Goal: Task Accomplishment & Management: Manage account settings

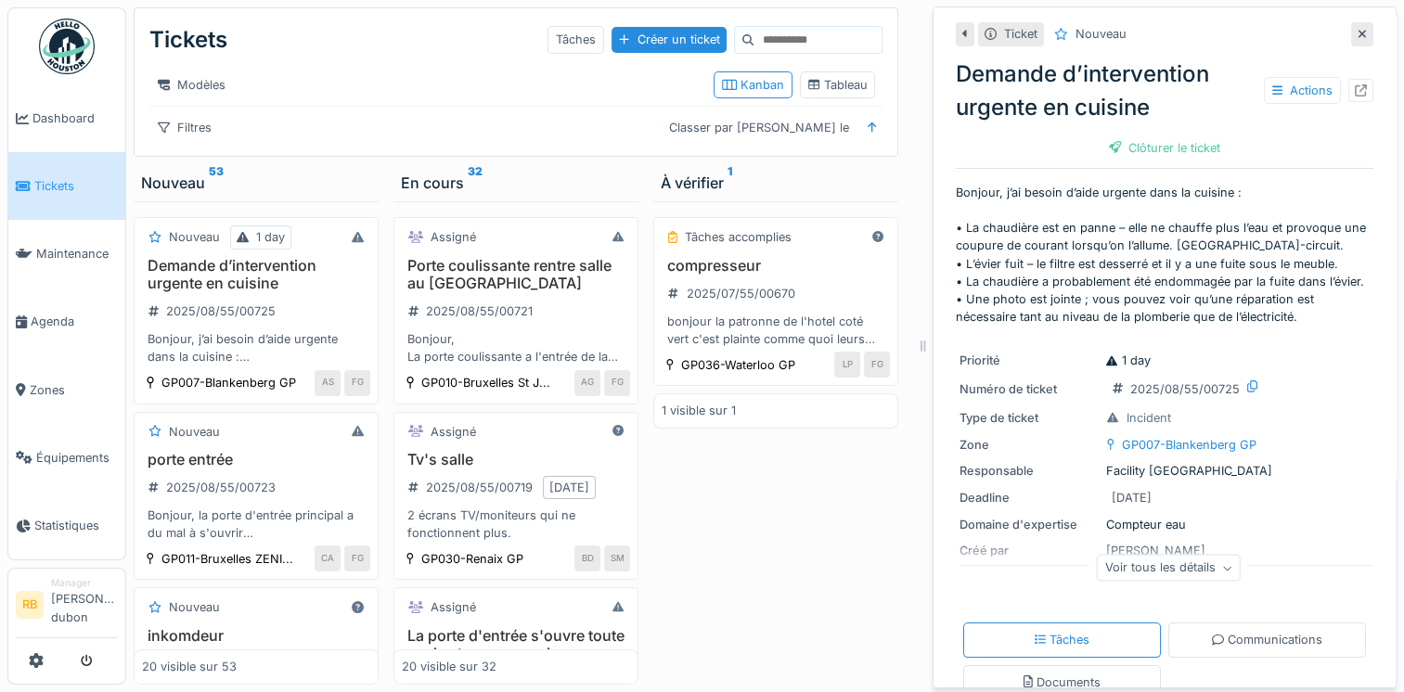
scroll to position [24, 0]
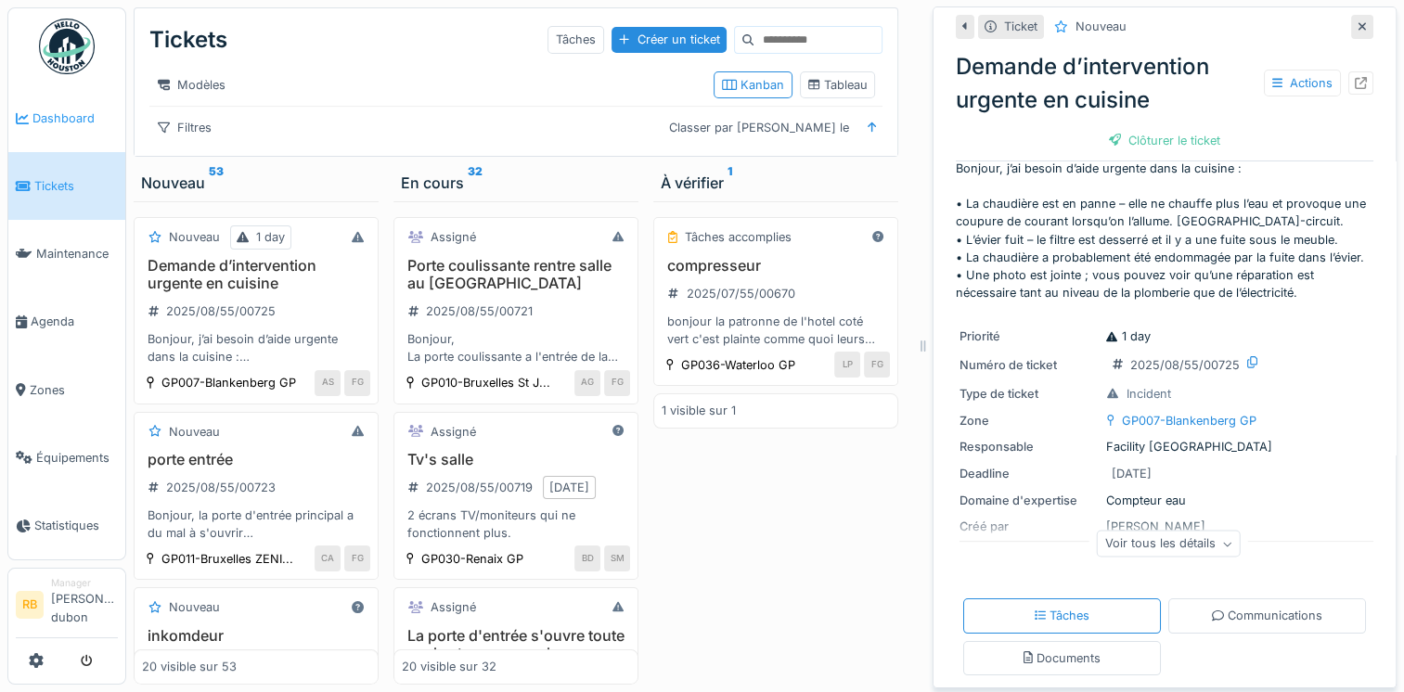
click at [62, 143] on link "Dashboard" at bounding box center [66, 118] width 117 height 68
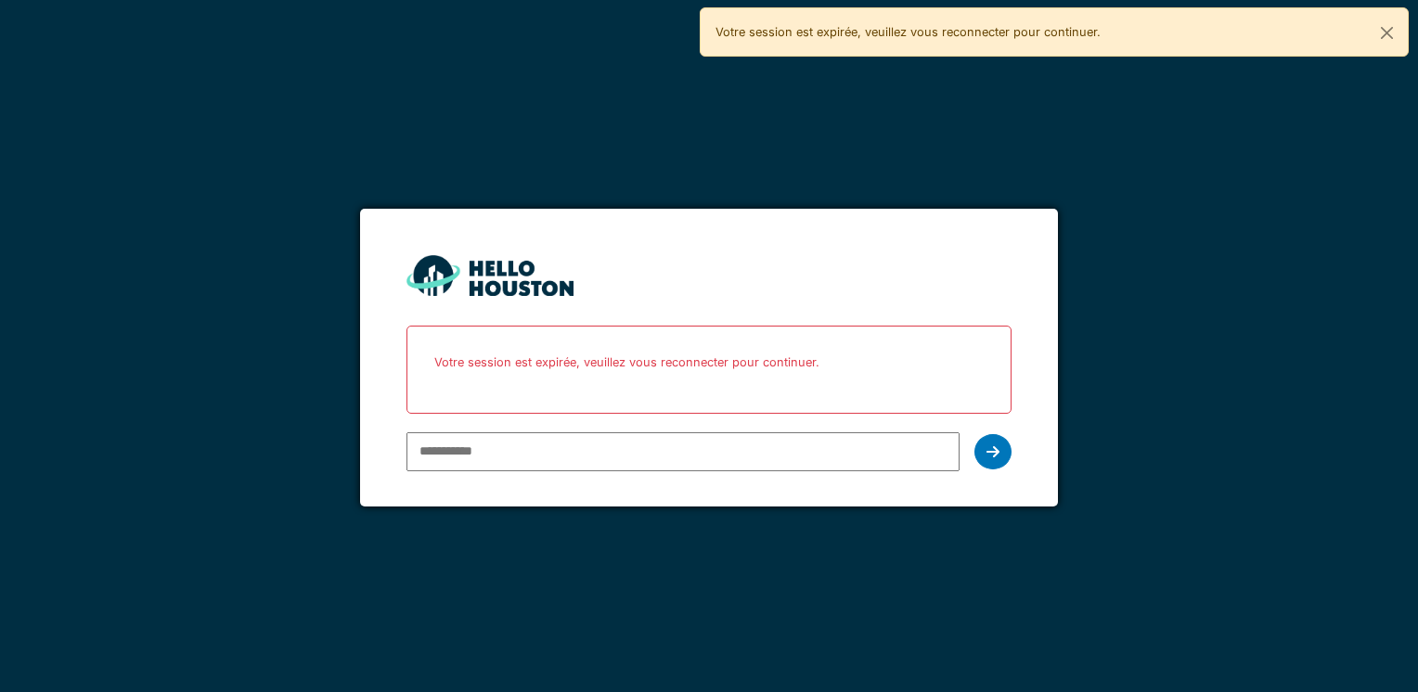
type input "**********"
click at [988, 447] on icon at bounding box center [992, 451] width 13 height 15
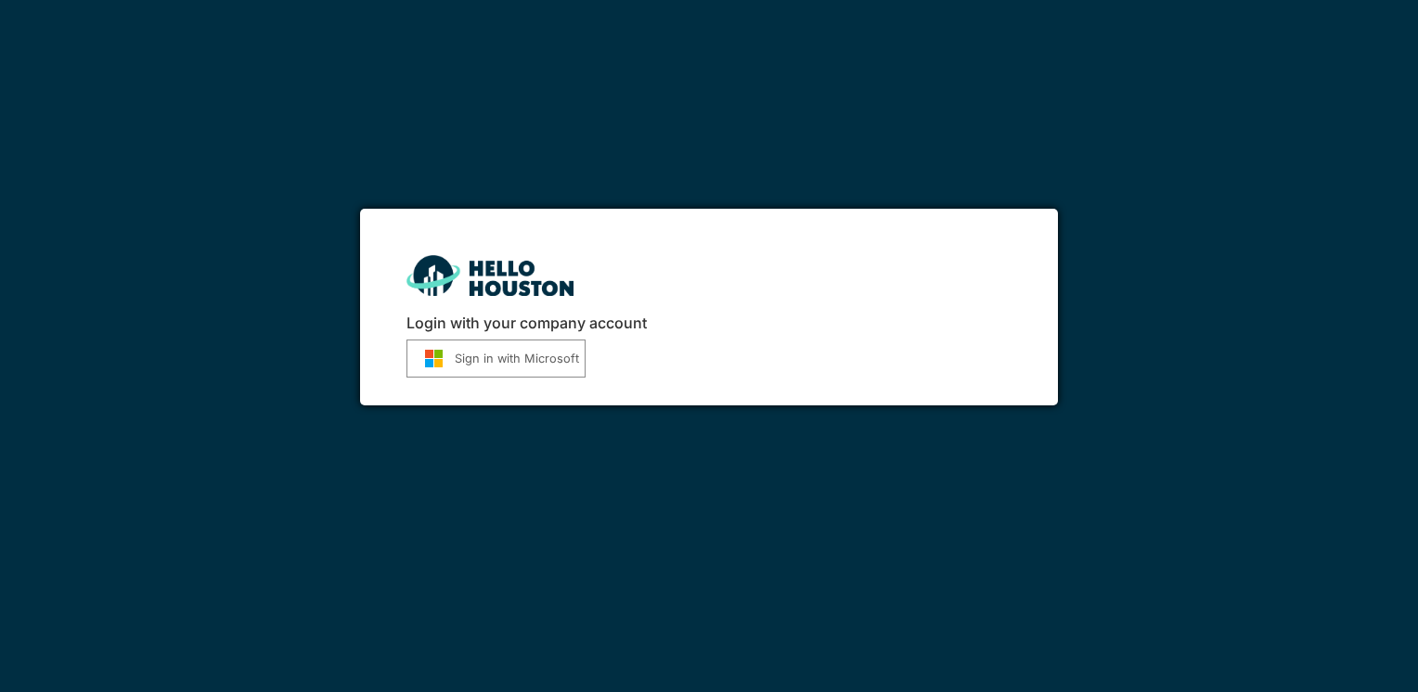
click at [499, 350] on button "Sign in with Microsoft" at bounding box center [495, 359] width 179 height 38
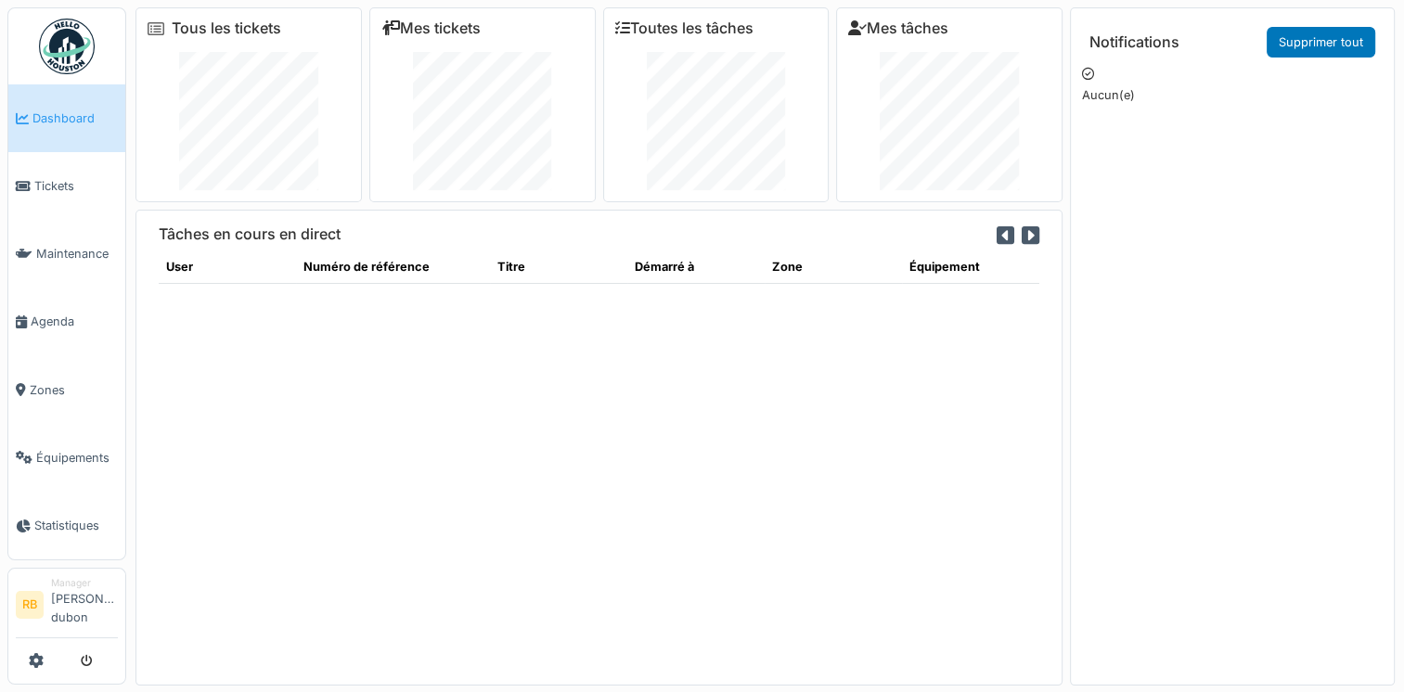
click at [171, 368] on div "Tâches en cours en direct User Numéro de référence Titre Démarré à Zone Équipem…" at bounding box center [598, 448] width 927 height 476
click at [88, 173] on link "Tickets" at bounding box center [66, 186] width 117 height 68
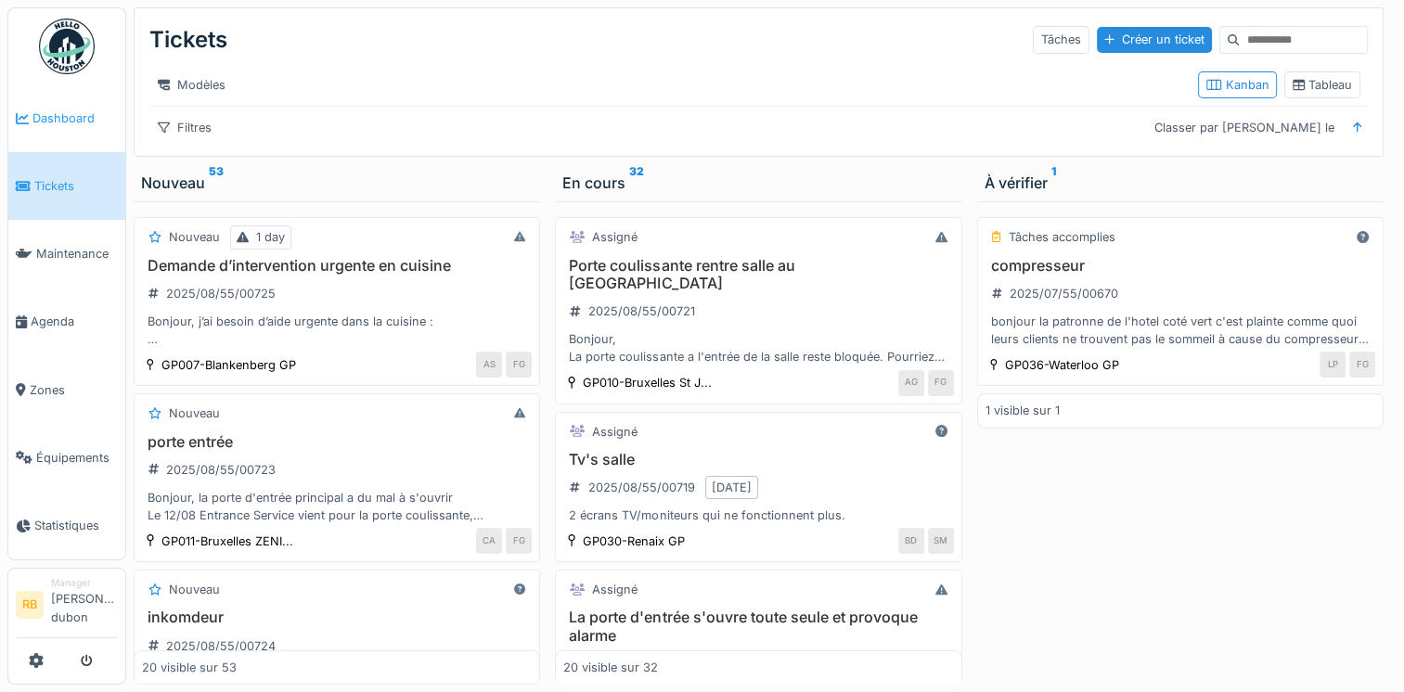
click at [71, 130] on link "Dashboard" at bounding box center [66, 118] width 117 height 68
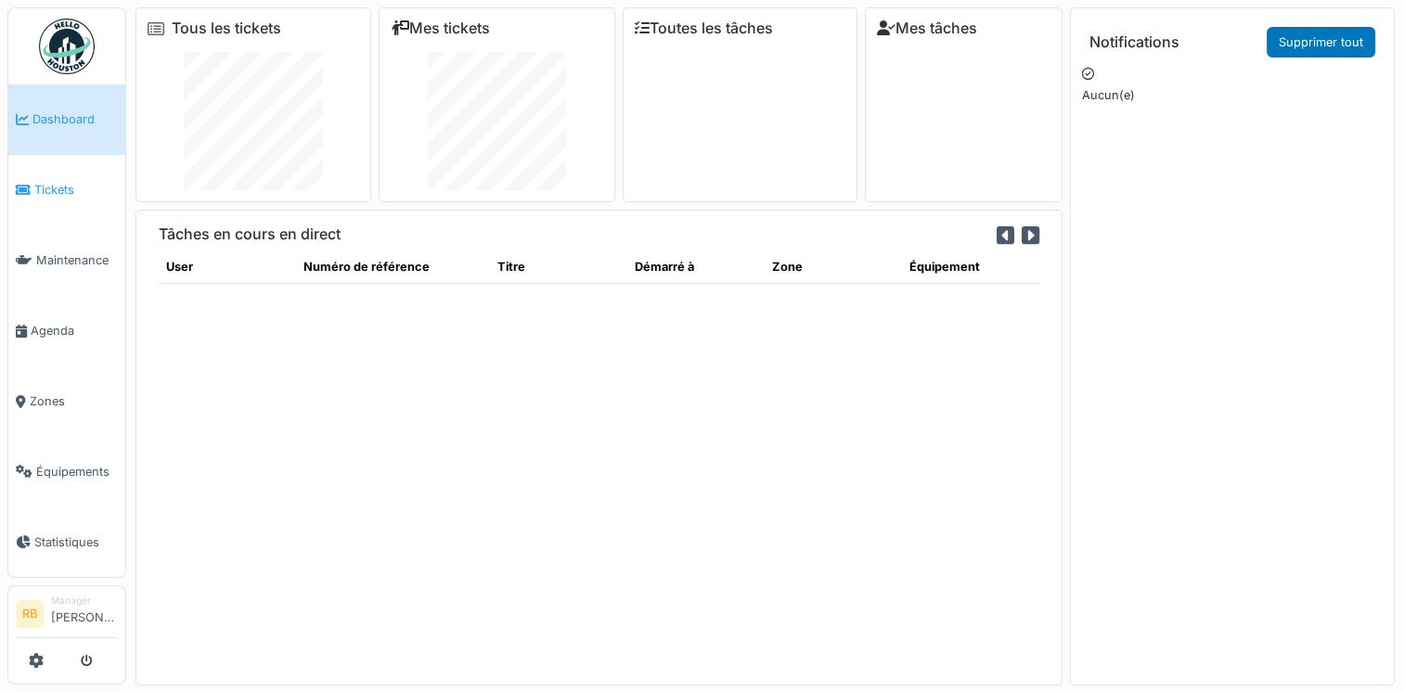
click at [63, 181] on span "Tickets" at bounding box center [76, 190] width 84 height 18
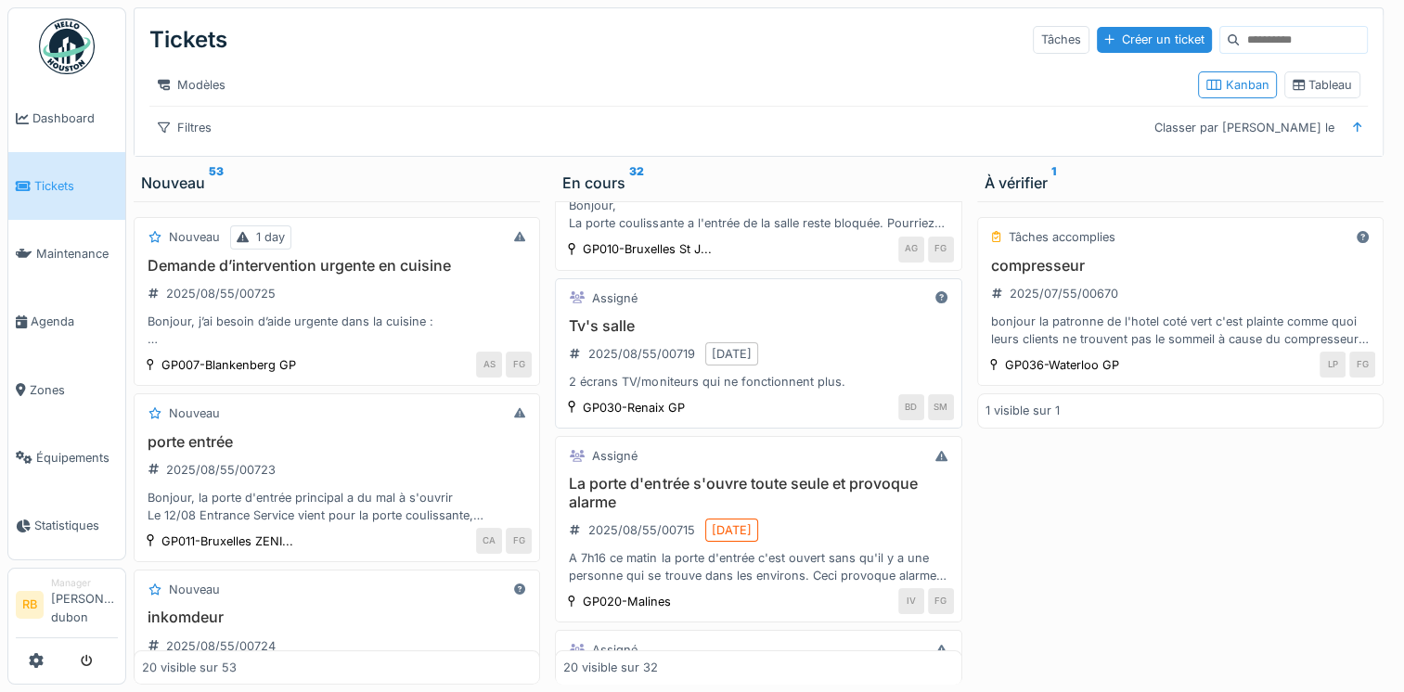
scroll to position [134, 0]
click at [312, 474] on div "porte entrée 2025/08/55/00723 Bonjour, la porte d'entrée principal a du mal à s…" at bounding box center [337, 479] width 390 height 92
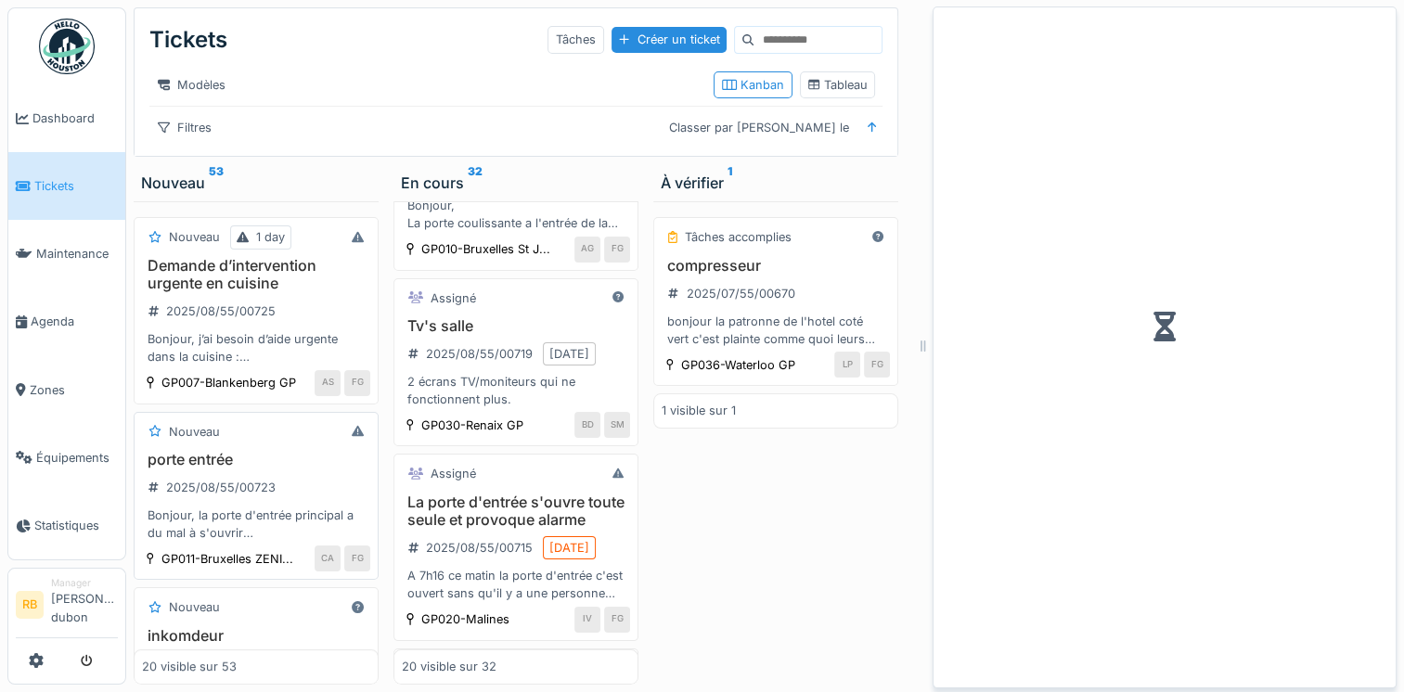
scroll to position [151, 0]
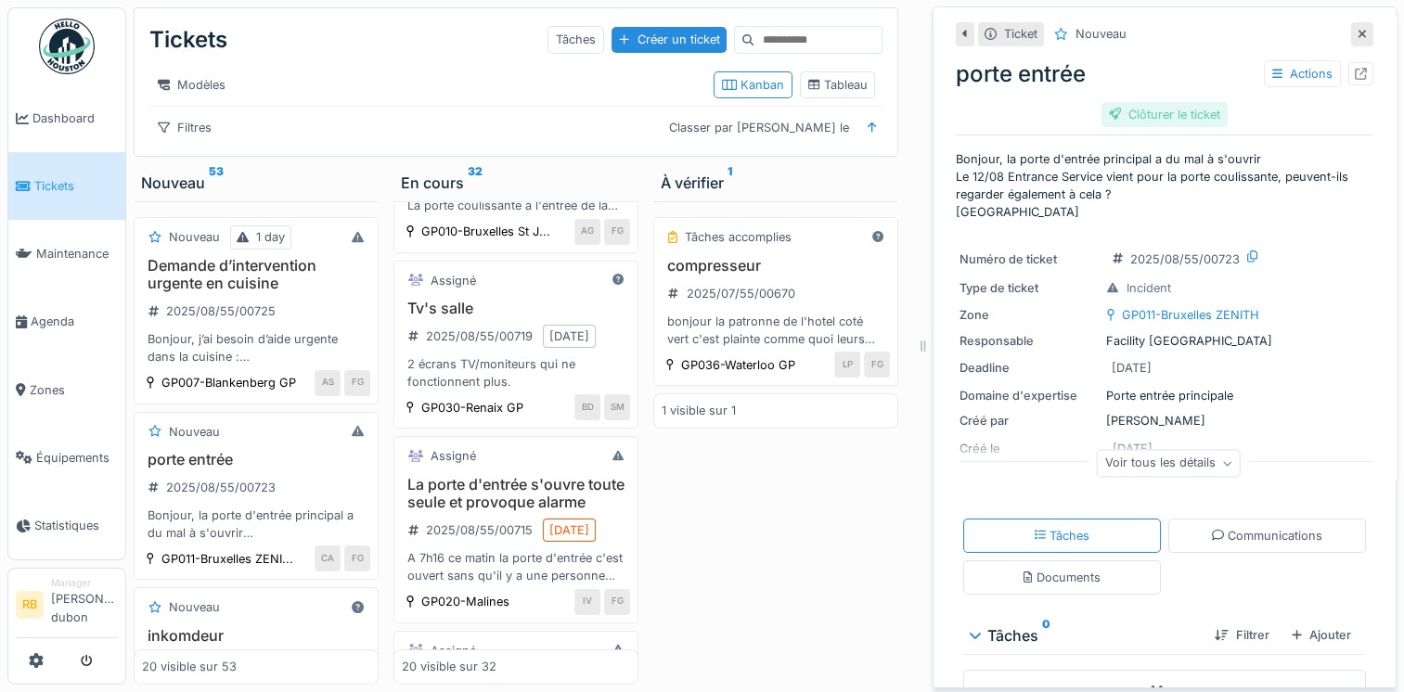
click at [1151, 120] on div "Clôturer le ticket" at bounding box center [1164, 114] width 126 height 25
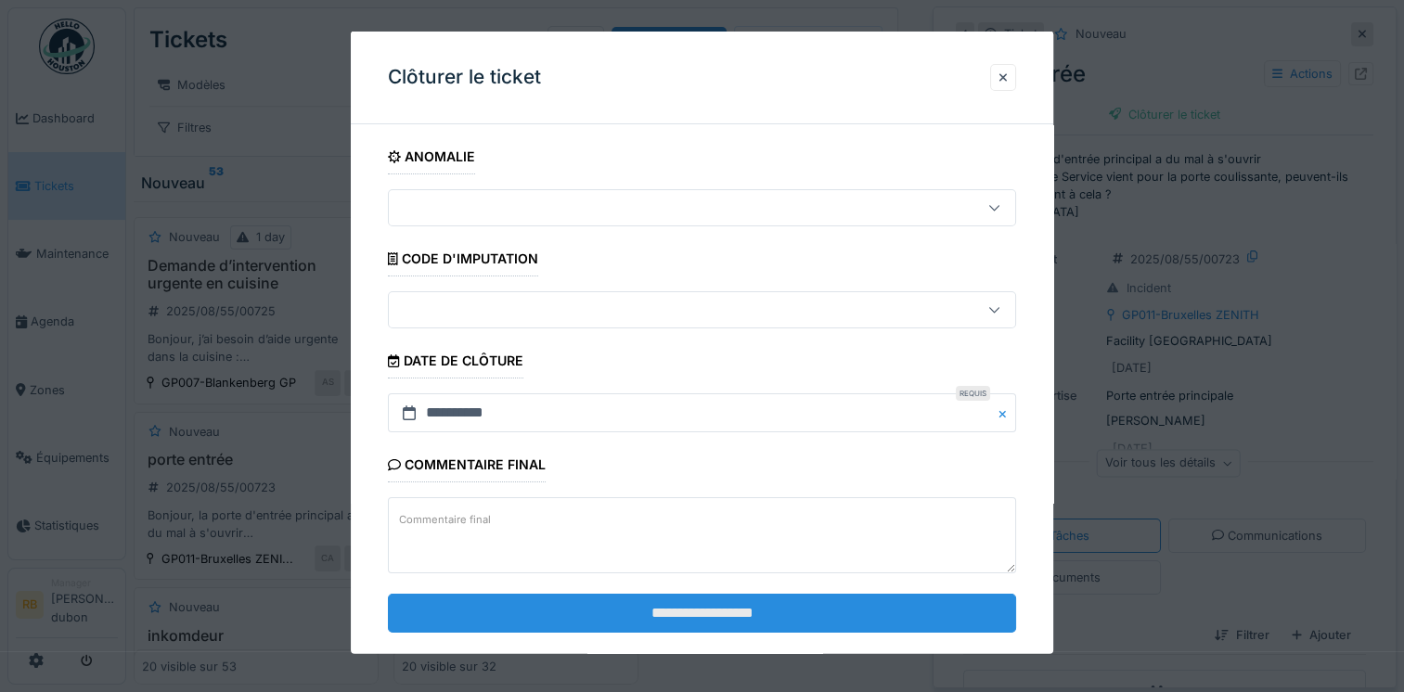
click at [725, 604] on input "**********" at bounding box center [702, 612] width 628 height 39
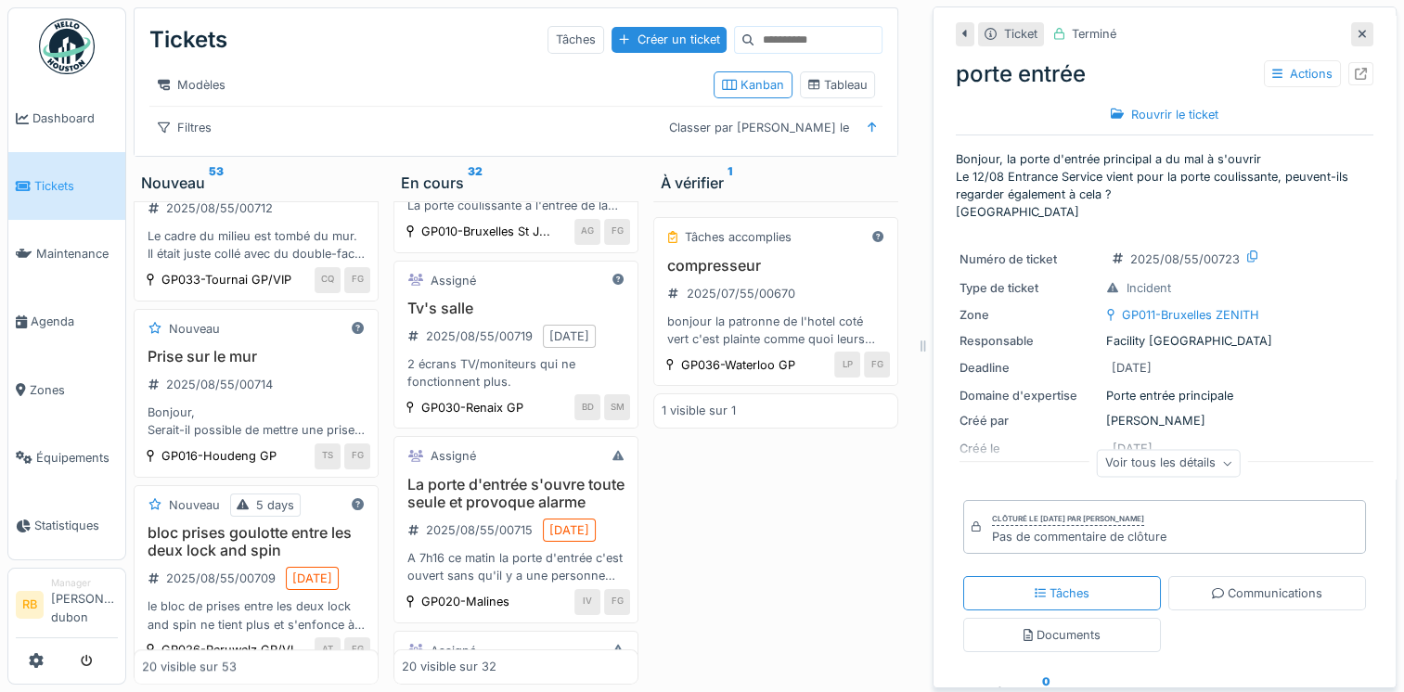
scroll to position [1396, 0]
click at [341, 265] on div "Cadres licences 2025/08/55/00712 Le cadre du milieu est tombé du mur. Il était …" at bounding box center [256, 220] width 228 height 92
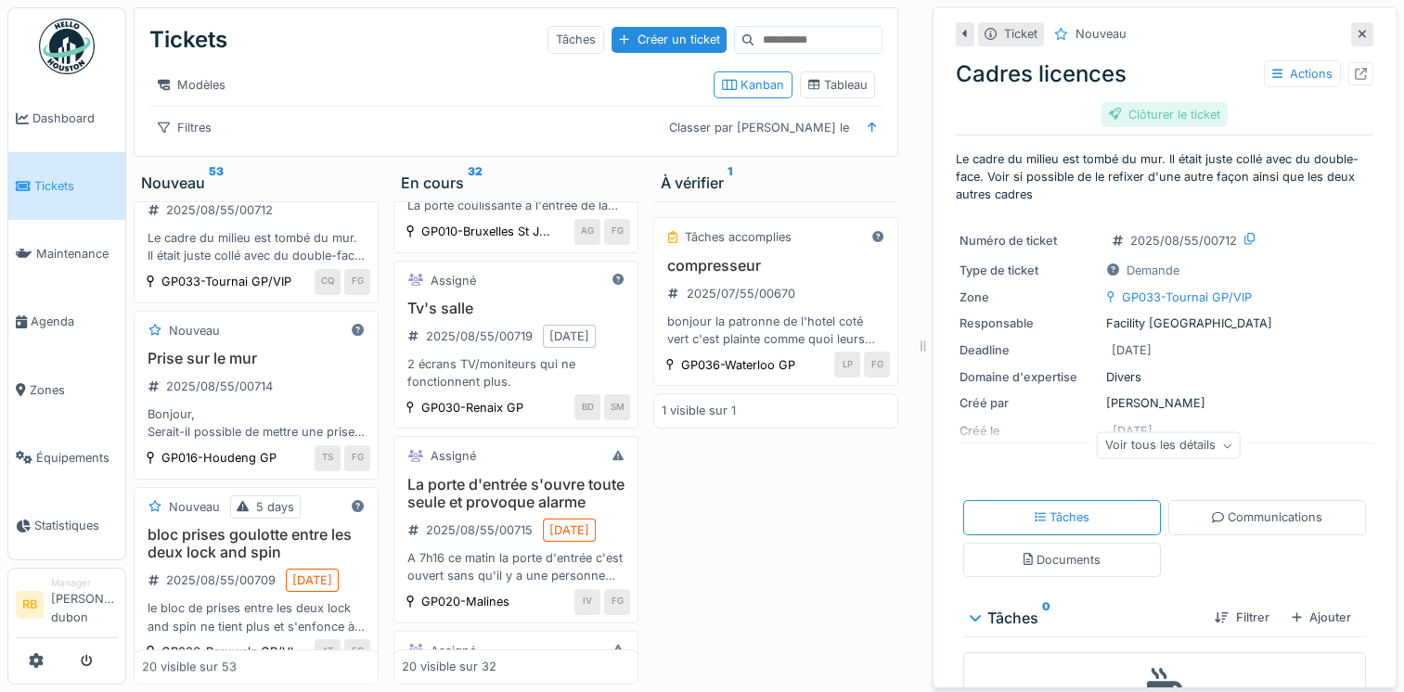
click at [1148, 120] on div "Clôturer le ticket" at bounding box center [1164, 114] width 126 height 25
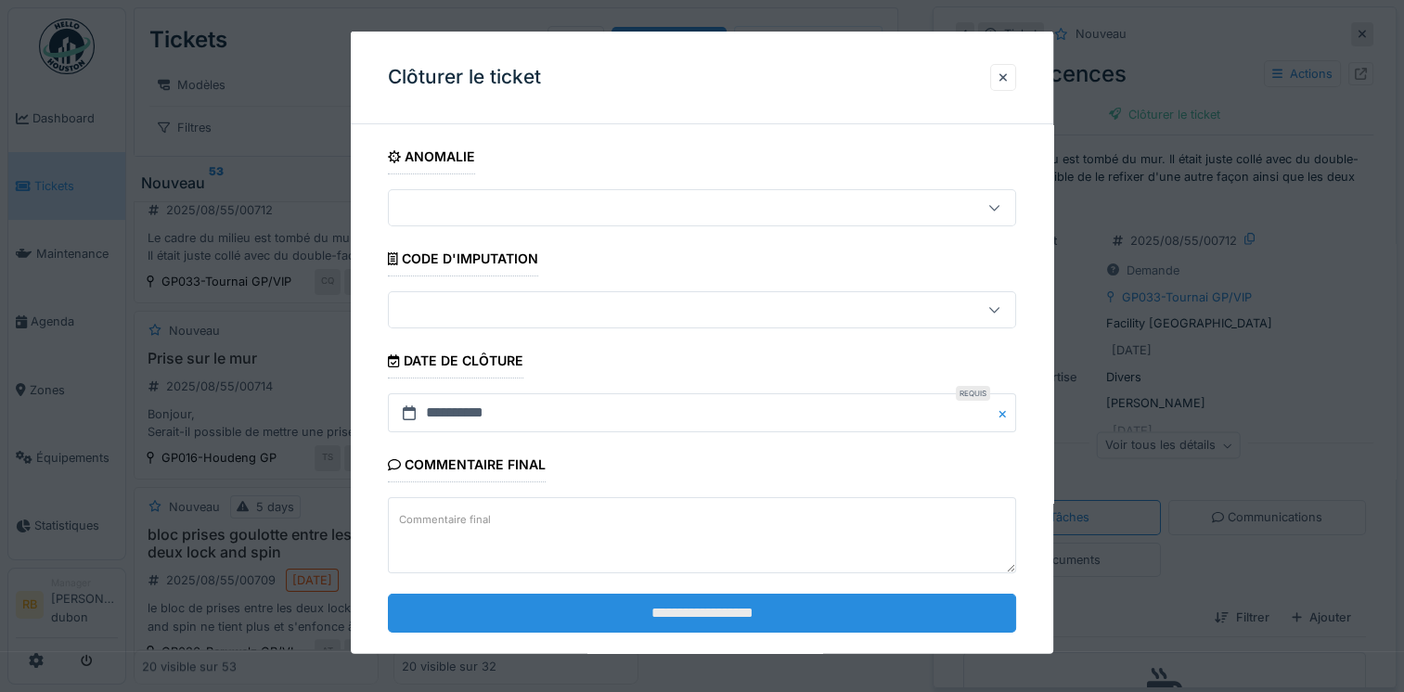
click at [692, 608] on input "**********" at bounding box center [702, 612] width 628 height 39
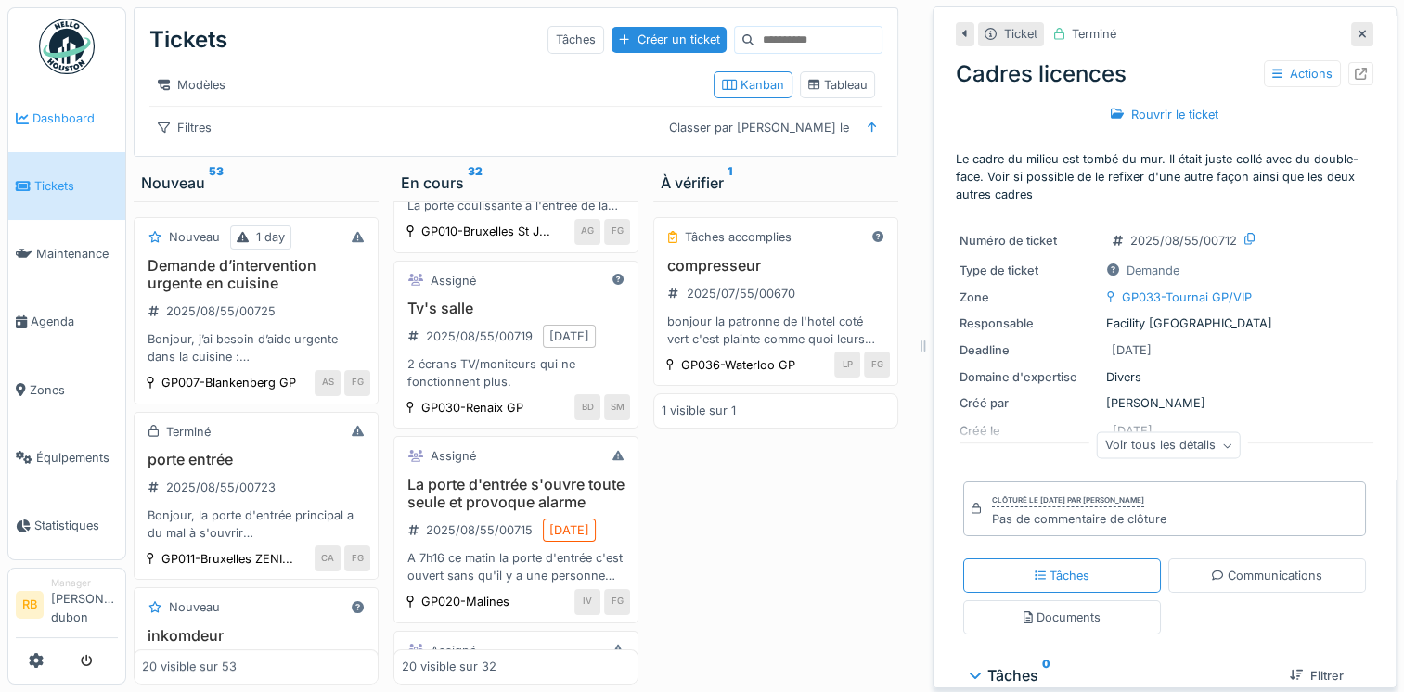
click at [64, 98] on link "Dashboard" at bounding box center [66, 118] width 117 height 68
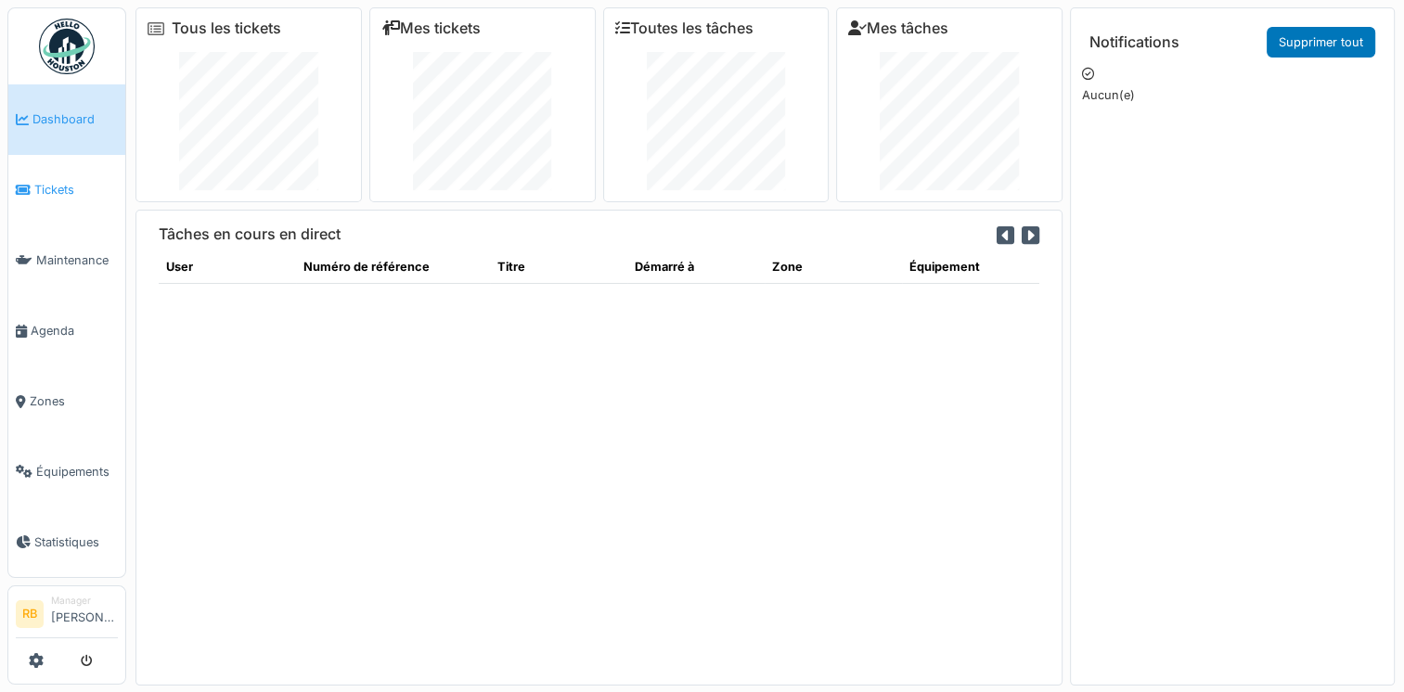
click at [26, 192] on link "Tickets" at bounding box center [66, 190] width 117 height 71
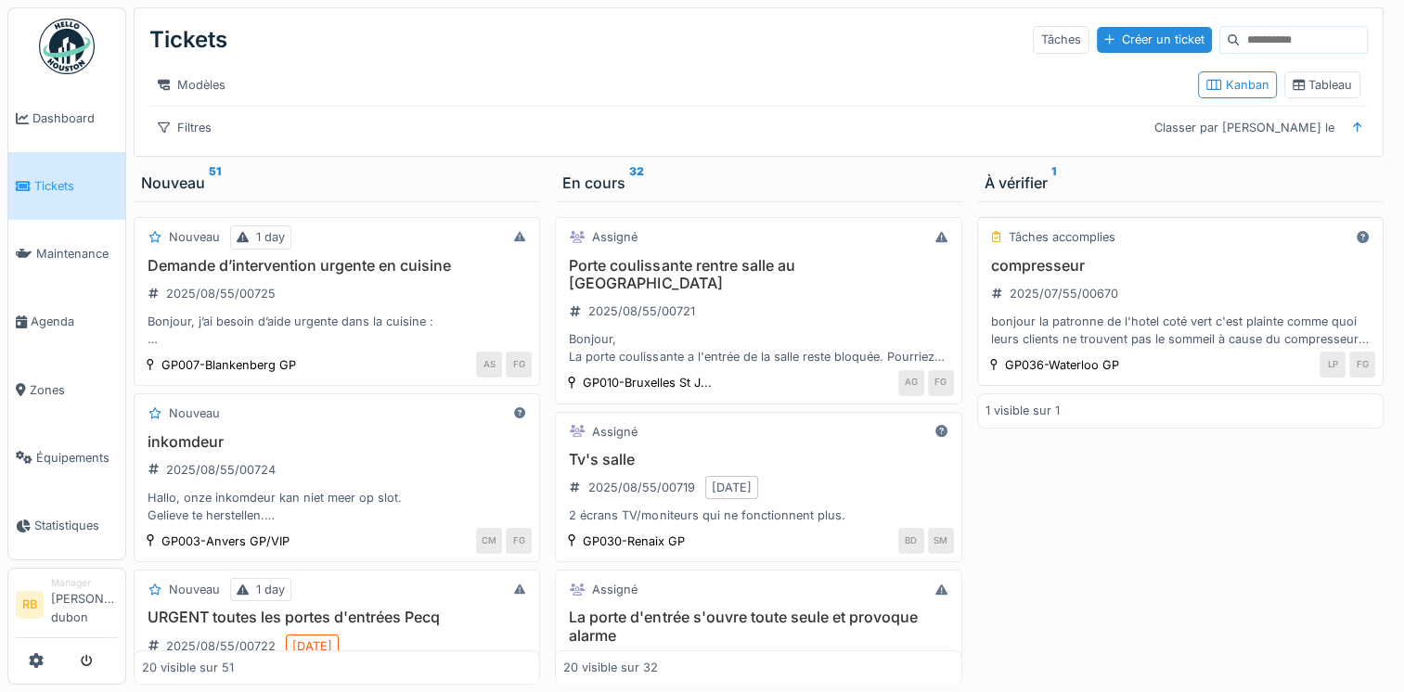
click at [1146, 300] on div "compresseur 2025/07/55/00670 bonjour la patronne de l'hotel coté vert c'est pla…" at bounding box center [1180, 303] width 390 height 92
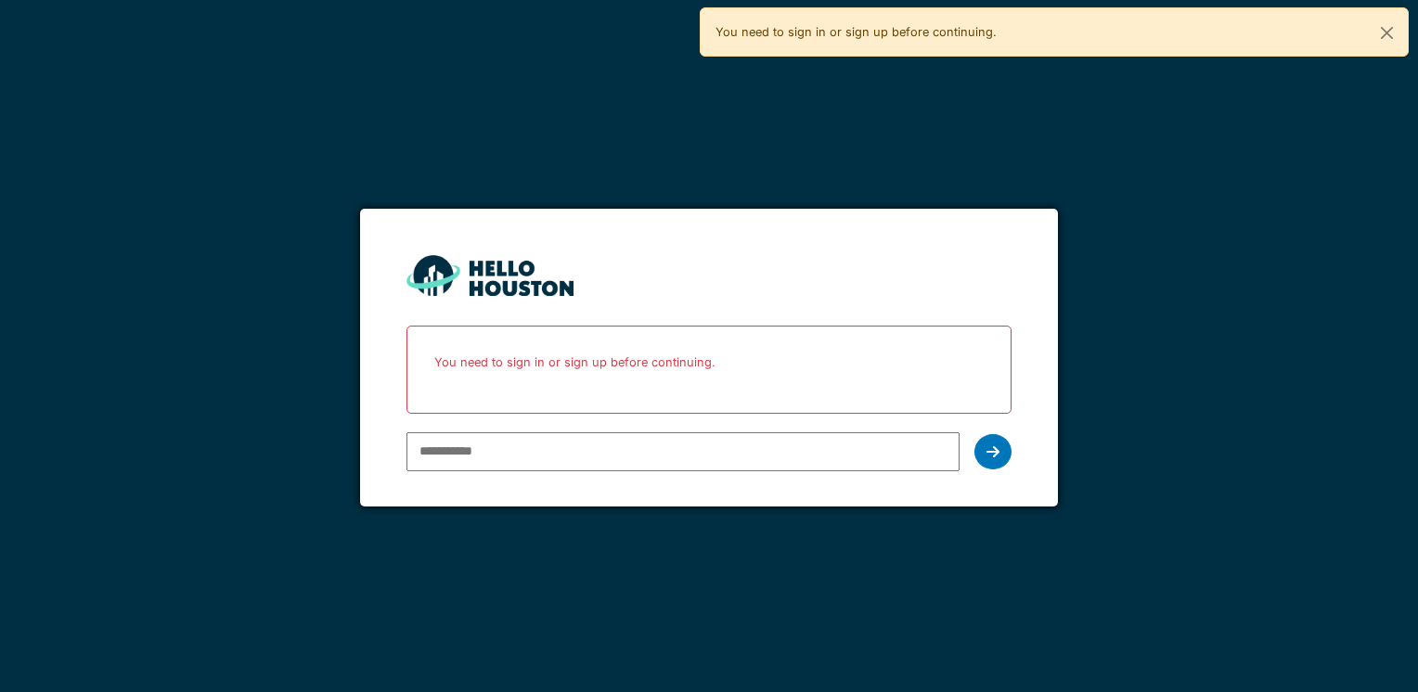
click at [509, 447] on input "email" at bounding box center [682, 451] width 552 height 39
type input "**********"
click at [984, 473] on div "**********" at bounding box center [708, 452] width 604 height 54
click at [992, 445] on icon at bounding box center [992, 451] width 13 height 15
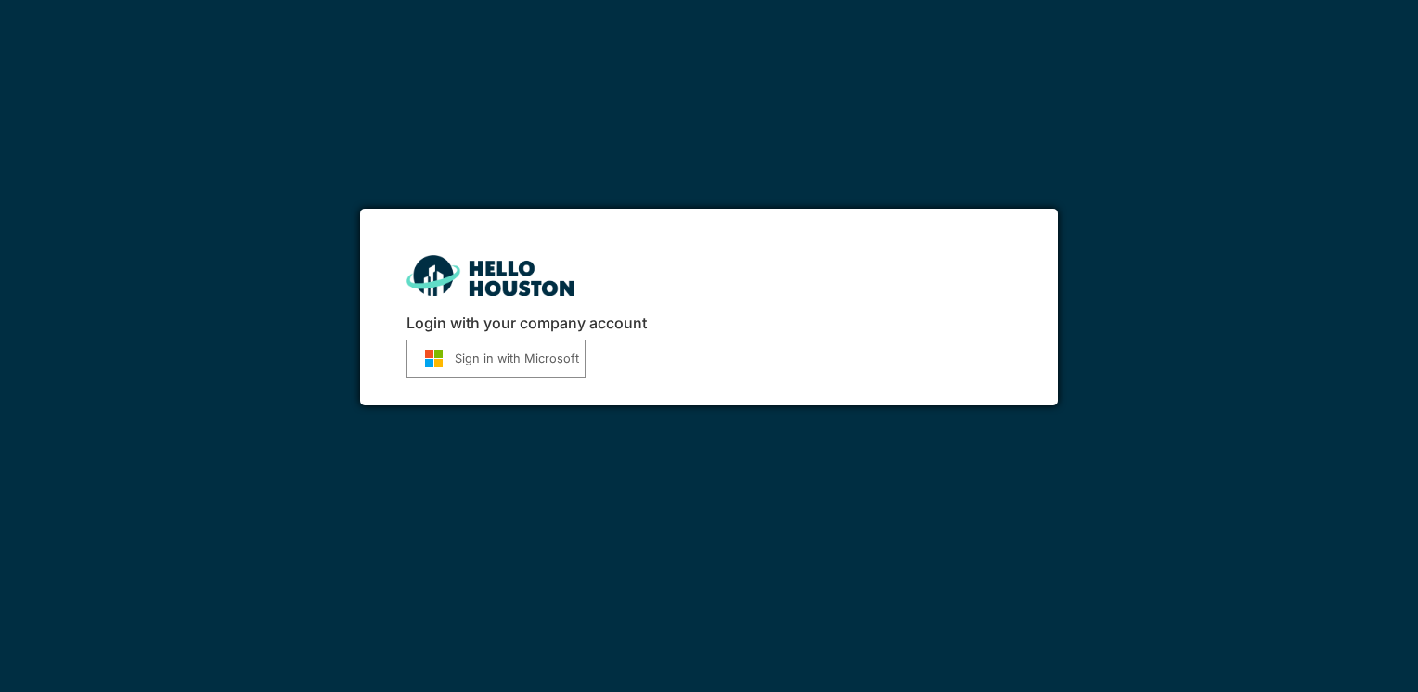
click at [470, 347] on button "Sign in with Microsoft" at bounding box center [495, 359] width 179 height 38
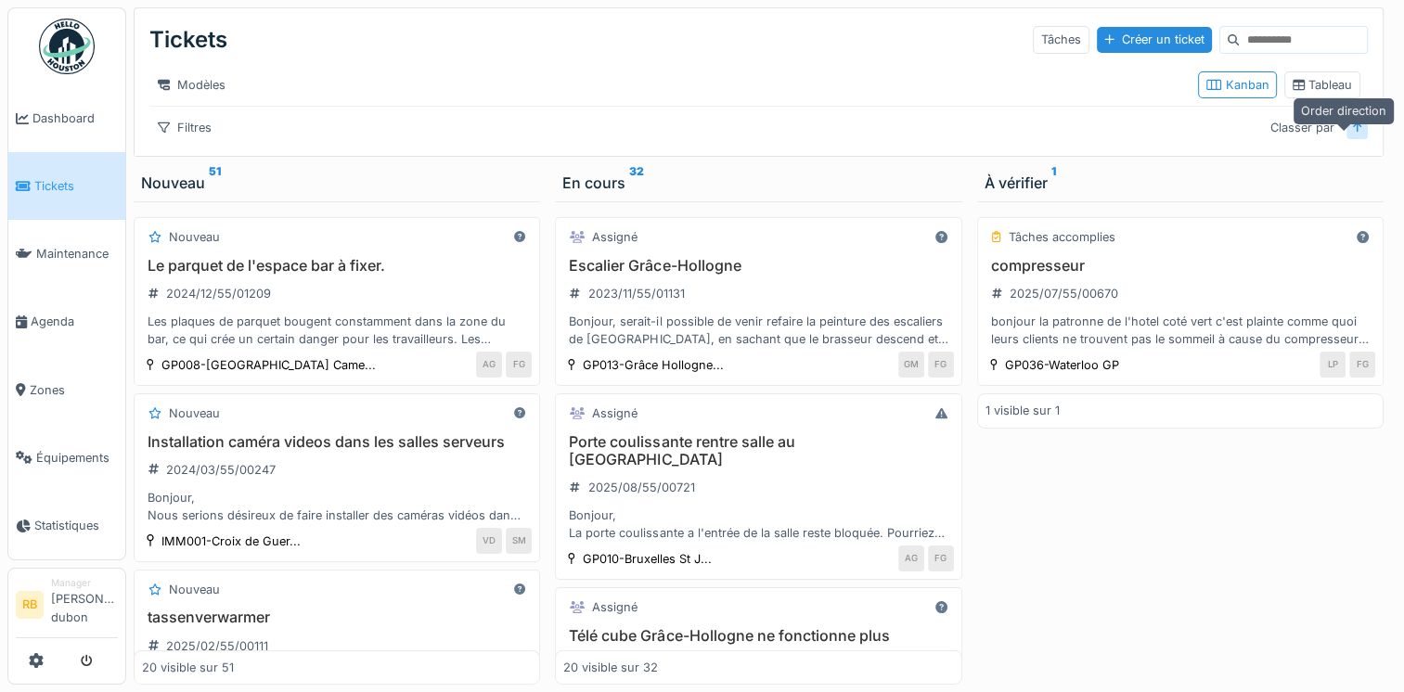
click at [1353, 133] on icon at bounding box center [1357, 127] width 9 height 10
click at [1353, 134] on icon at bounding box center [1357, 128] width 9 height 12
